Goal: Task Accomplishment & Management: Manage account settings

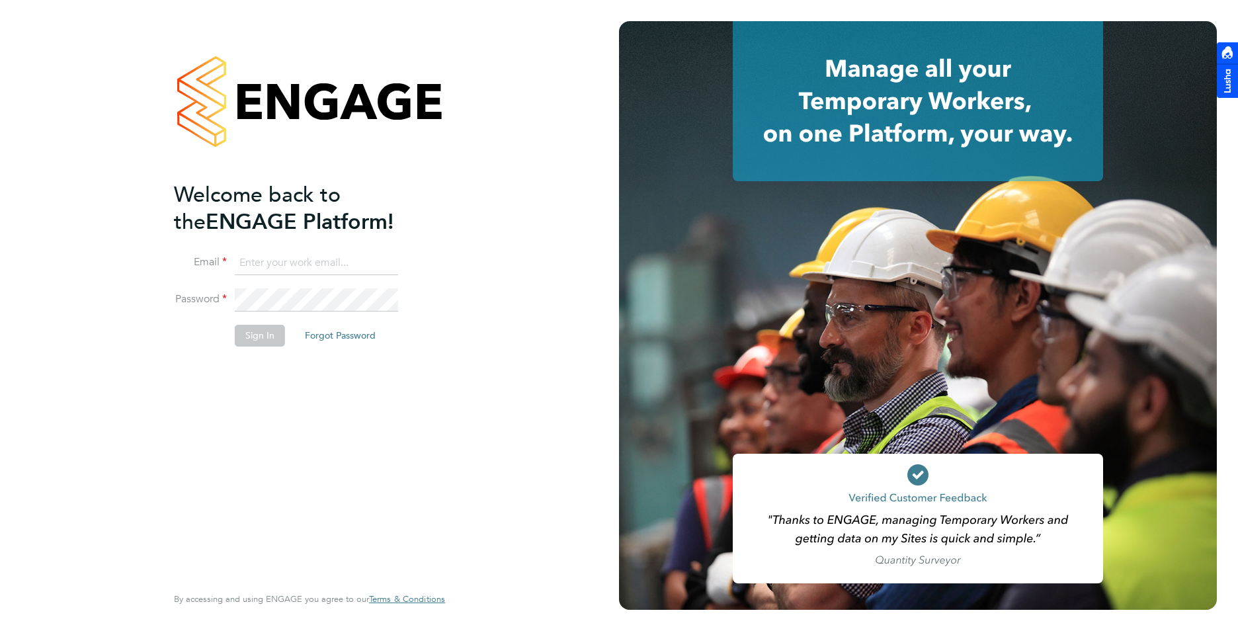
type input "[PERSON_NAME][EMAIL_ADDRESS][DOMAIN_NAME]"
click at [248, 339] on button "Sign In" at bounding box center [260, 335] width 50 height 21
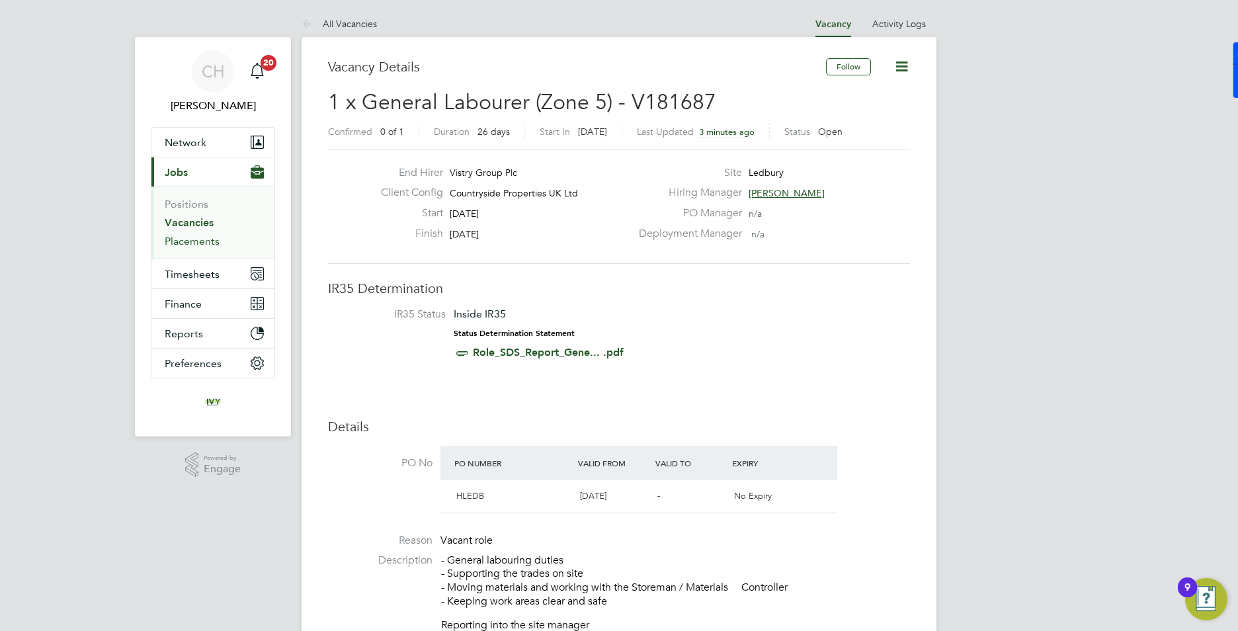
click at [198, 244] on link "Placements" at bounding box center [192, 241] width 55 height 13
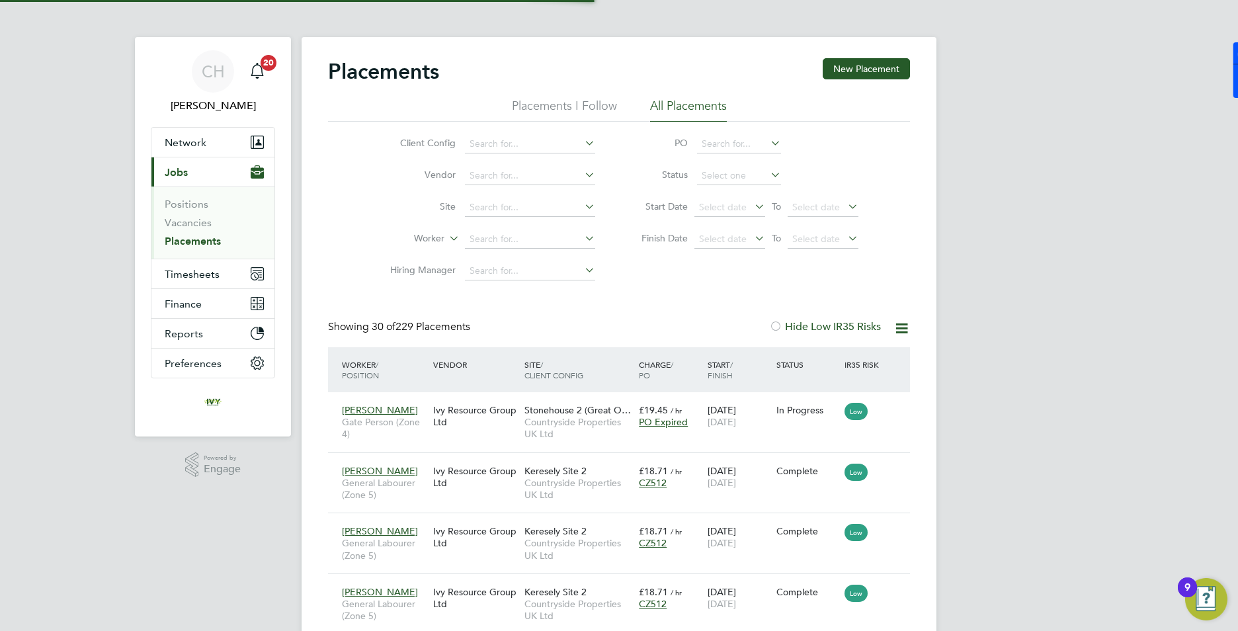
scroll to position [50, 115]
click at [511, 207] on input at bounding box center [530, 207] width 130 height 19
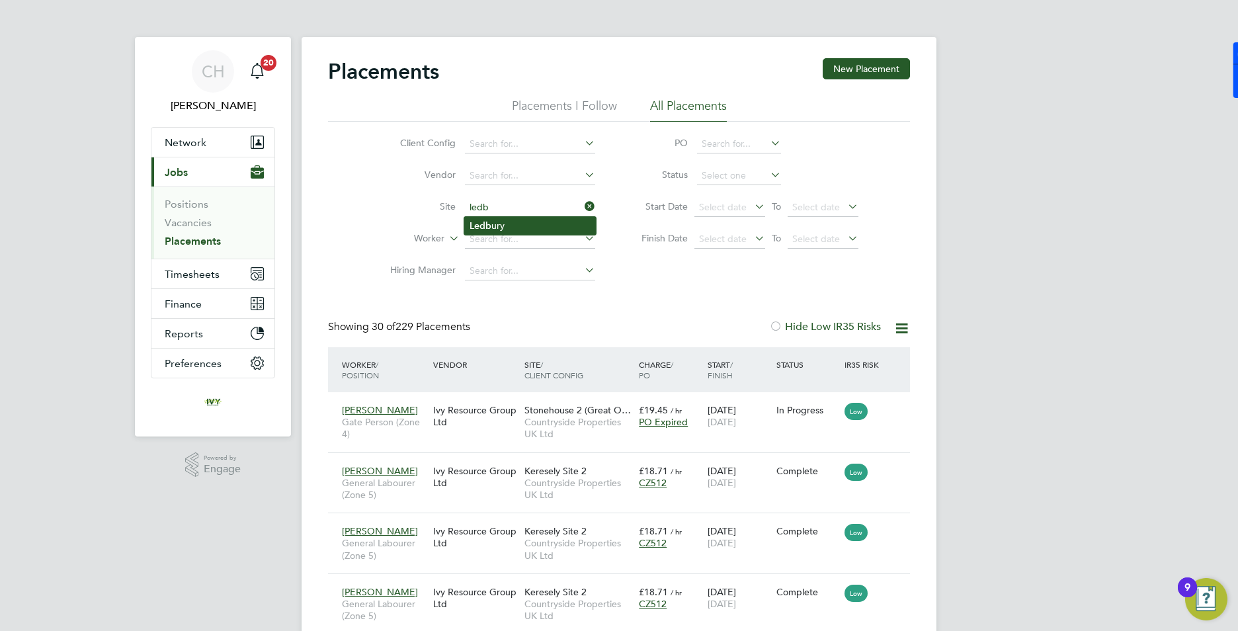
click at [500, 224] on li "Ledb ury" at bounding box center [530, 226] width 132 height 18
type input "Ledbury"
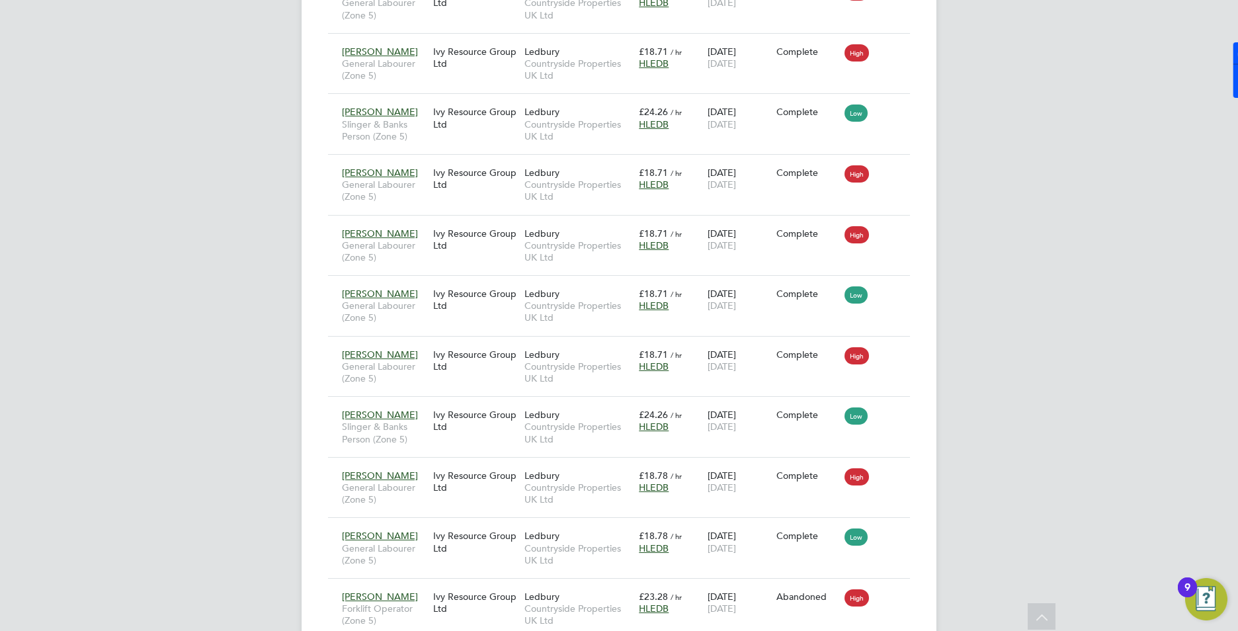
scroll to position [132, 0]
